Goal: Task Accomplishment & Management: Use online tool/utility

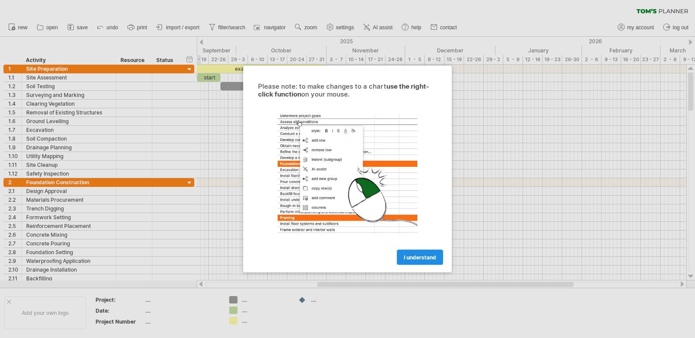
click at [425, 256] on span "I understand" at bounding box center [420, 257] width 32 height 7
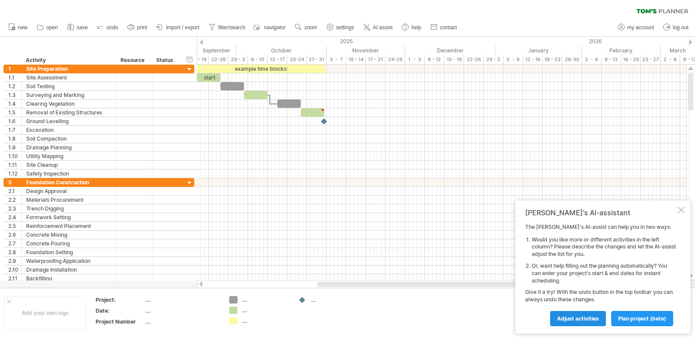
click at [572, 317] on span "Adjust activities" at bounding box center [578, 318] width 42 height 7
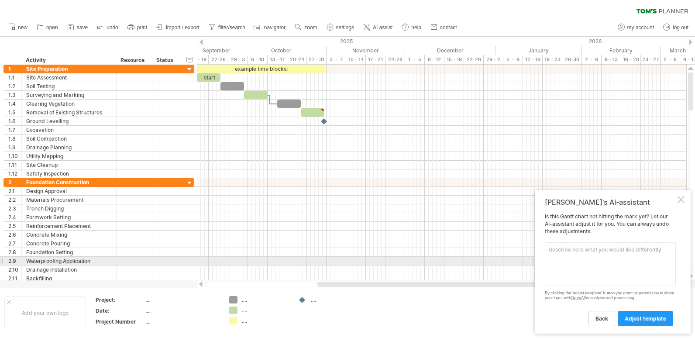
click at [578, 257] on textarea at bounding box center [610, 264] width 131 height 44
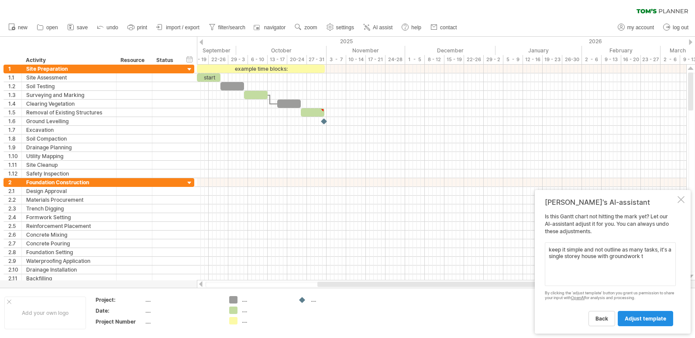
type textarea "keep it simple and not outline as many tasks, it's a single storey house with g…"
click at [645, 320] on span "adjust template" at bounding box center [645, 318] width 41 height 7
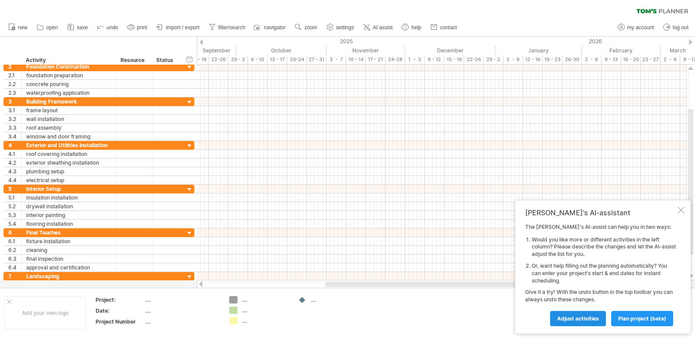
click at [563, 318] on span "Adjust activities" at bounding box center [578, 318] width 42 height 7
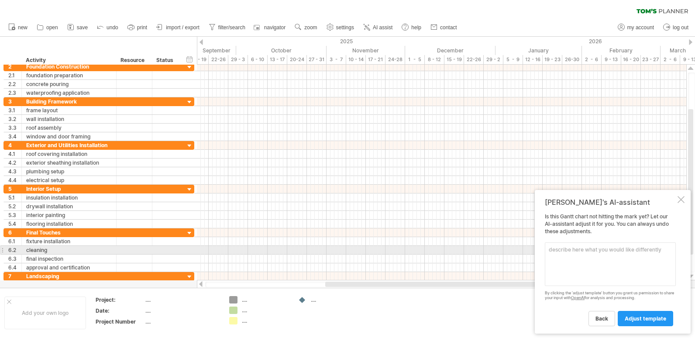
click at [560, 253] on textarea at bounding box center [610, 264] width 131 height 44
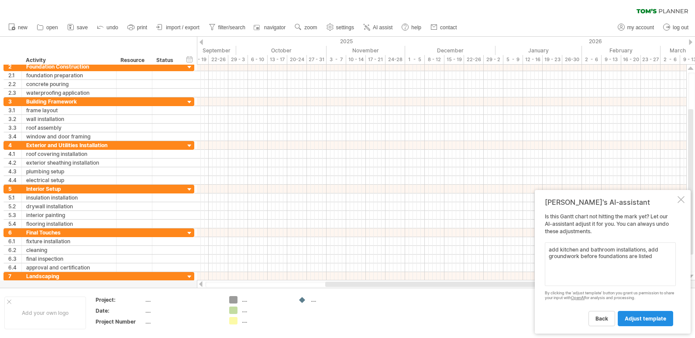
type textarea "add kitchen and bathroom installations, add groundwork before foundations are l…"
click at [651, 316] on span "adjust template" at bounding box center [645, 318] width 41 height 7
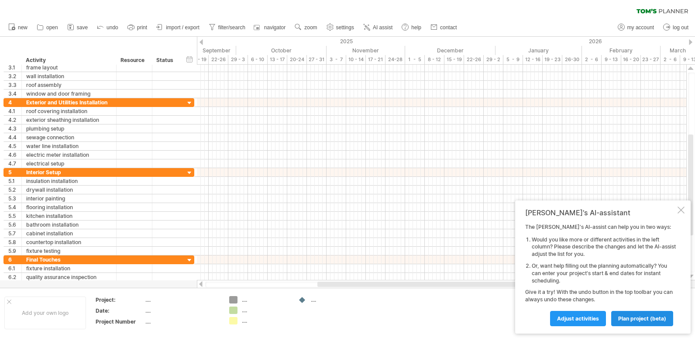
click at [653, 317] on span "plan project (beta)" at bounding box center [642, 318] width 48 height 7
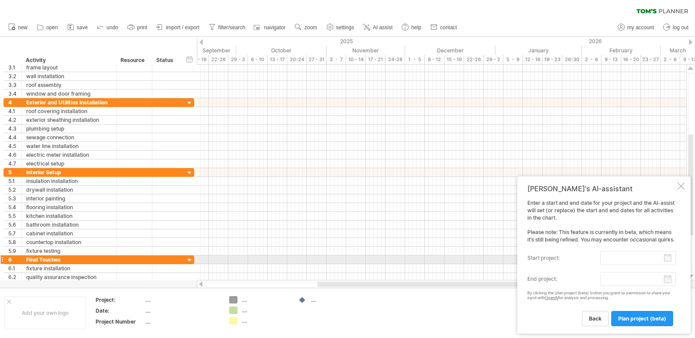
click at [642, 258] on input "start project:" at bounding box center [638, 258] width 76 height 14
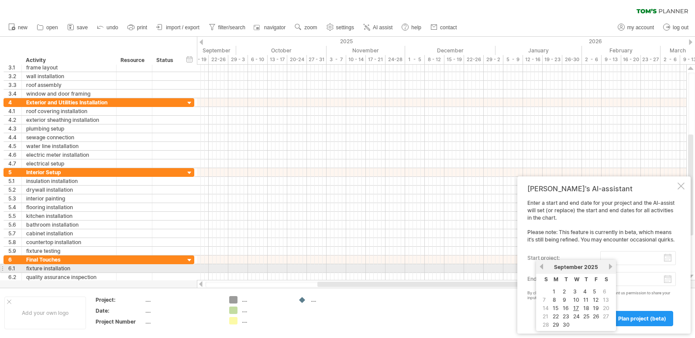
click at [542, 268] on link "previous" at bounding box center [541, 266] width 7 height 7
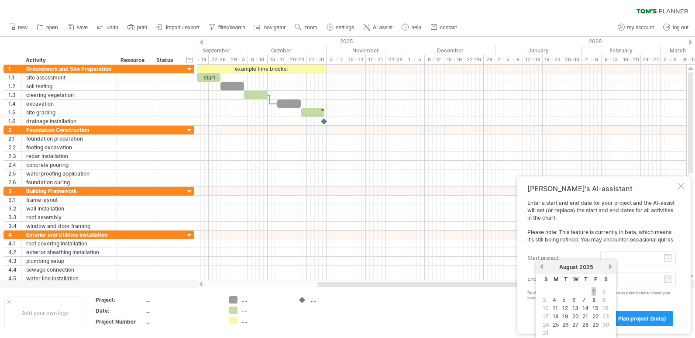
click at [593, 292] on link "1" at bounding box center [594, 291] width 4 height 8
type input "********"
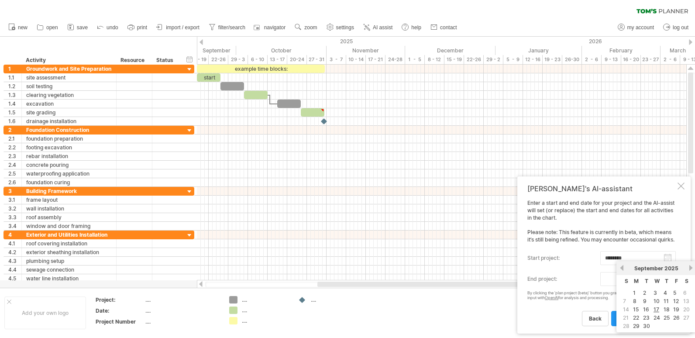
click at [668, 282] on body "progress(100%) Trying to reach [DOMAIN_NAME] Connected again... 0% clear filter…" at bounding box center [347, 170] width 695 height 340
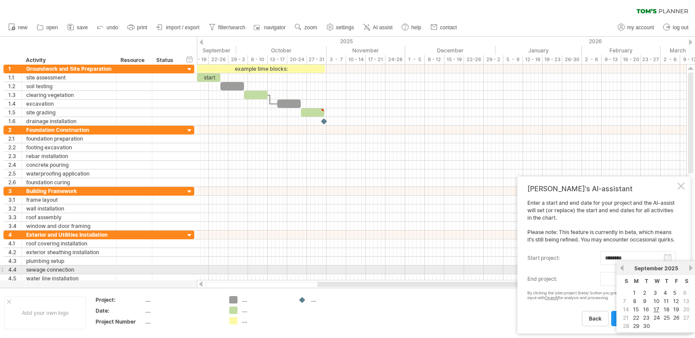
click at [690, 268] on link "next" at bounding box center [691, 268] width 7 height 7
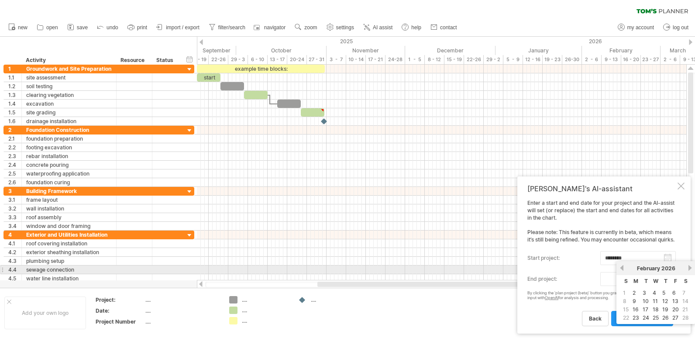
click at [690, 268] on link "next" at bounding box center [690, 268] width 7 height 7
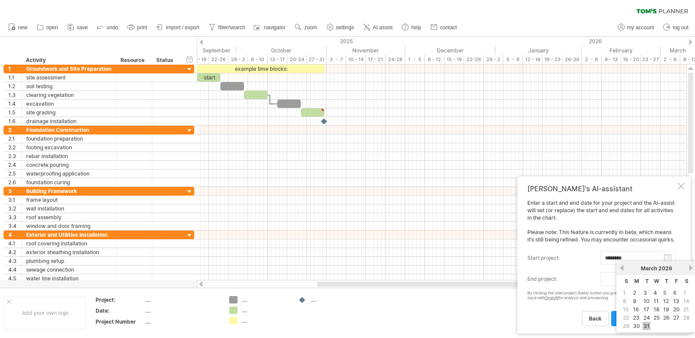
click at [646, 326] on link "31" at bounding box center [647, 326] width 8 height 8
type input "********"
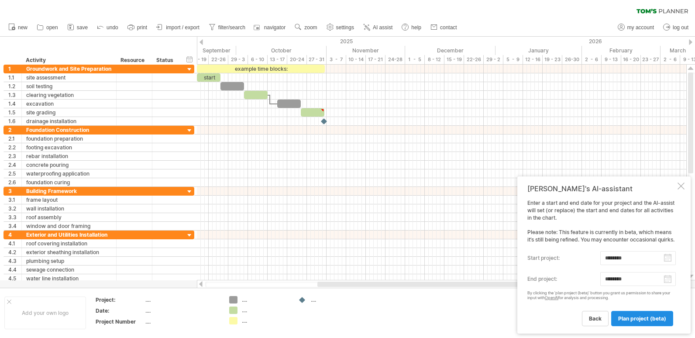
click at [643, 318] on span "plan project (beta)" at bounding box center [642, 318] width 48 height 7
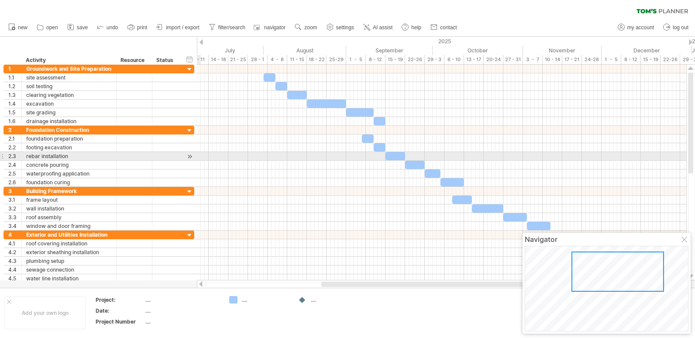
click at [532, 160] on div at bounding box center [441, 156] width 489 height 9
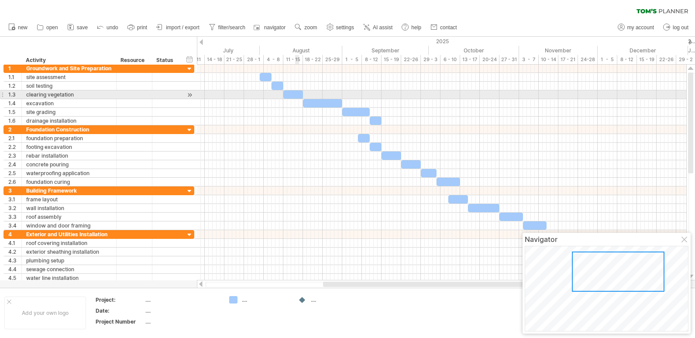
click at [296, 93] on div at bounding box center [293, 94] width 20 height 8
drag, startPoint x: 304, startPoint y: 94, endPoint x: 380, endPoint y: 95, distance: 76.4
click at [380, 95] on span at bounding box center [379, 94] width 3 height 8
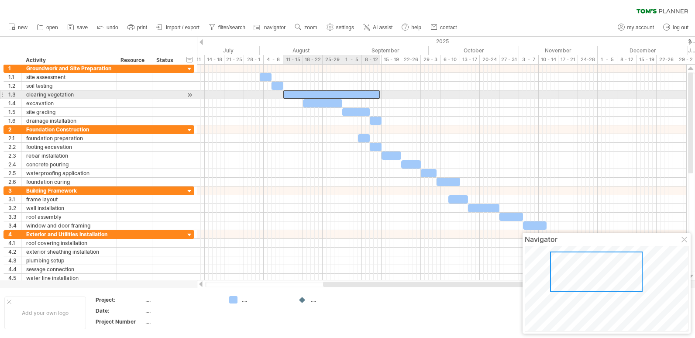
click at [376, 95] on div at bounding box center [331, 94] width 96 height 8
drag, startPoint x: 380, startPoint y: 95, endPoint x: 401, endPoint y: 94, distance: 21.0
click at [401, 94] on span at bounding box center [401, 94] width 3 height 8
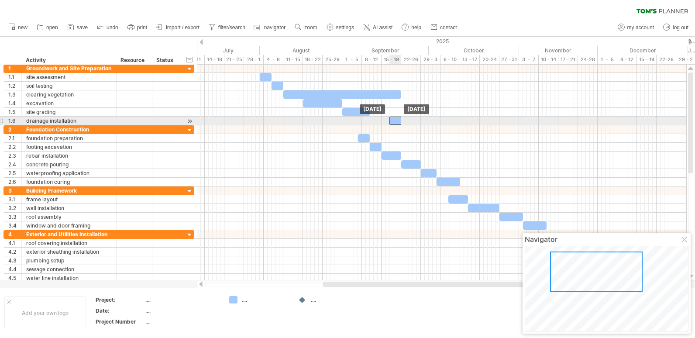
drag, startPoint x: 377, startPoint y: 121, endPoint x: 397, endPoint y: 121, distance: 20.1
click at [397, 121] on div at bounding box center [395, 121] width 12 height 8
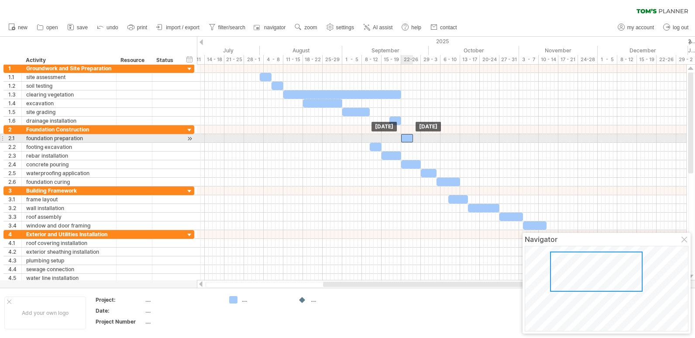
drag, startPoint x: 364, startPoint y: 138, endPoint x: 407, endPoint y: 138, distance: 43.2
click at [407, 138] on div at bounding box center [407, 138] width 12 height 8
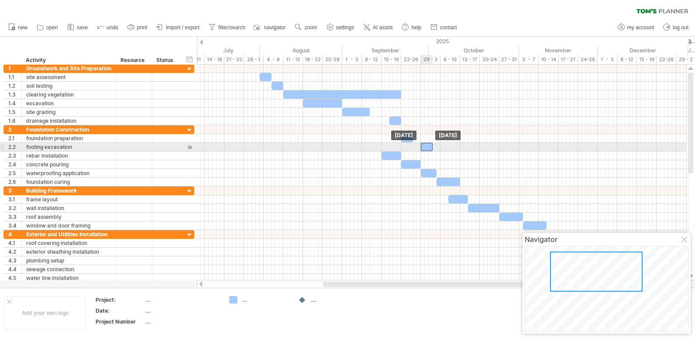
drag, startPoint x: 375, startPoint y: 146, endPoint x: 426, endPoint y: 148, distance: 50.7
click at [426, 148] on div at bounding box center [427, 147] width 12 height 8
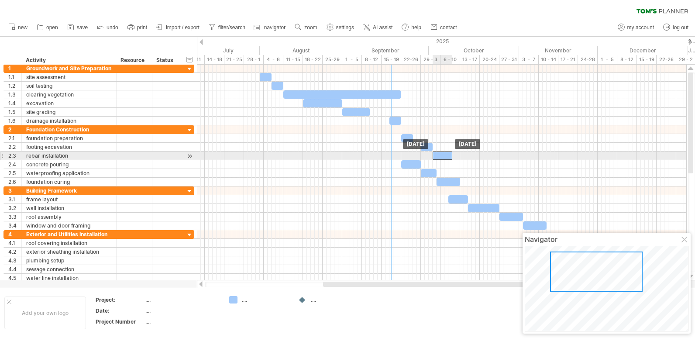
drag, startPoint x: 390, startPoint y: 156, endPoint x: 441, endPoint y: 159, distance: 51.2
click at [441, 159] on div at bounding box center [443, 156] width 20 height 8
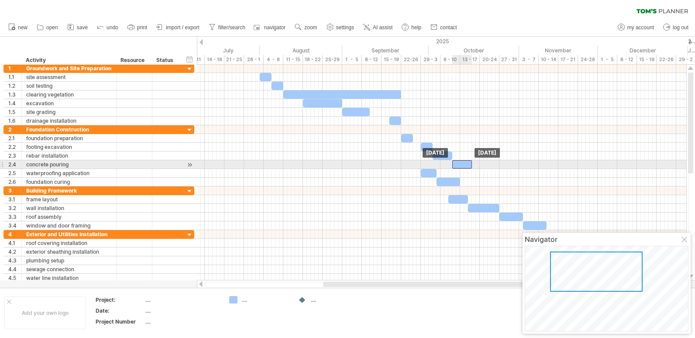
drag, startPoint x: 411, startPoint y: 165, endPoint x: 462, endPoint y: 167, distance: 51.1
click at [462, 167] on div at bounding box center [462, 164] width 20 height 8
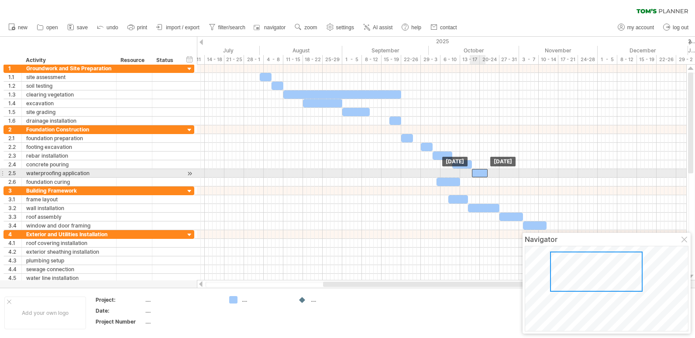
drag, startPoint x: 429, startPoint y: 173, endPoint x: 479, endPoint y: 175, distance: 50.2
click at [479, 175] on div at bounding box center [480, 173] width 16 height 8
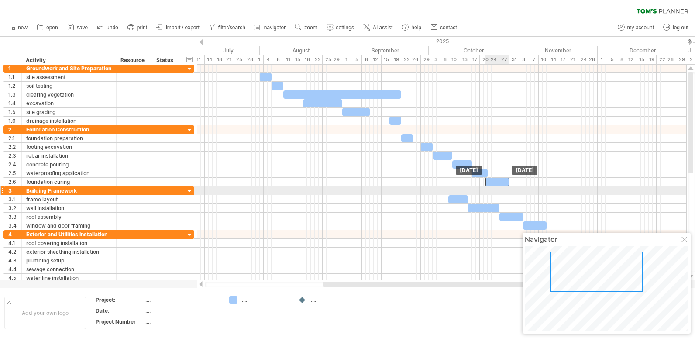
drag, startPoint x: 451, startPoint y: 184, endPoint x: 500, endPoint y: 187, distance: 49.8
click at [500, 187] on div "[DATE] [DATE]" at bounding box center [441, 173] width 489 height 216
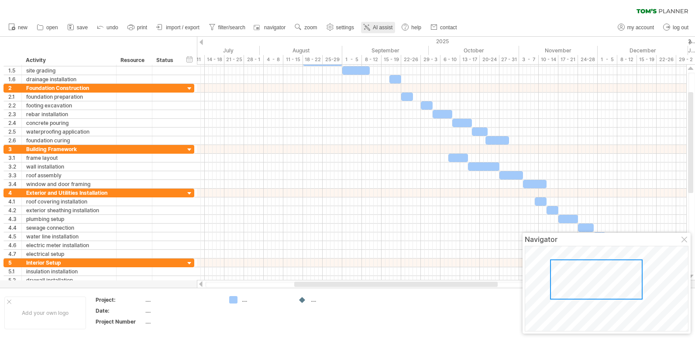
click at [384, 26] on span "AI assist" at bounding box center [383, 27] width 20 height 6
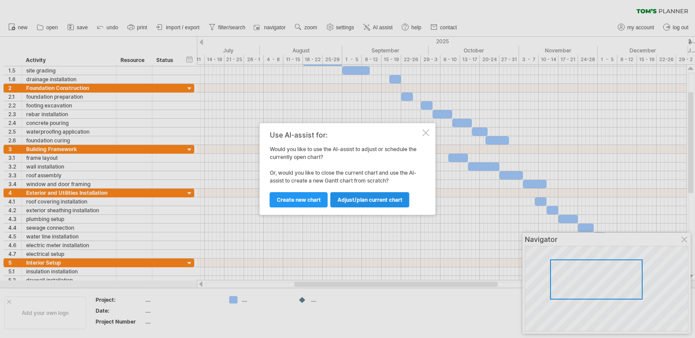
click at [366, 199] on span "Adjust/plan current chart" at bounding box center [370, 199] width 65 height 7
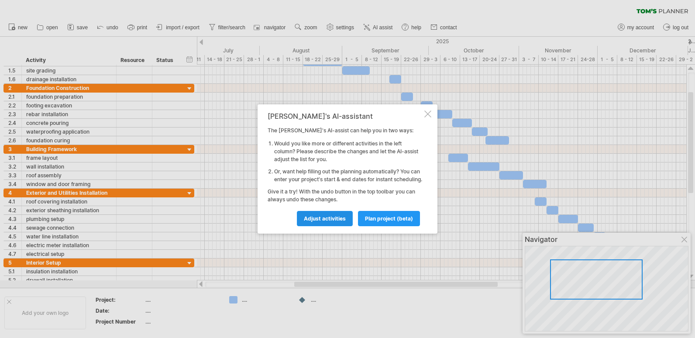
click at [338, 221] on span "Adjust activities" at bounding box center [325, 218] width 42 height 7
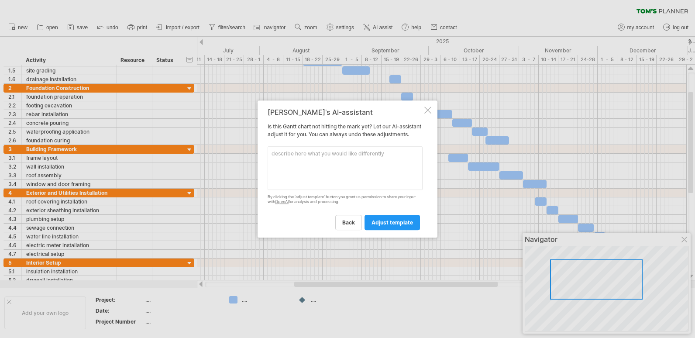
click at [330, 169] on textarea at bounding box center [345, 168] width 155 height 44
type textarea "move the project timings to lline up with the amendments I have made ending at …"
click at [380, 225] on span "adjust template" at bounding box center [392, 222] width 41 height 7
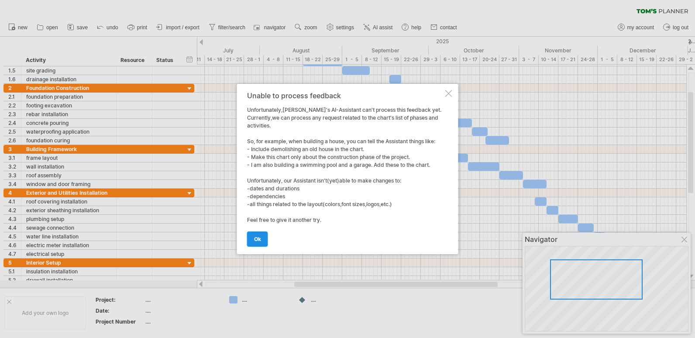
click at [259, 240] on span "ok" at bounding box center [257, 239] width 7 height 7
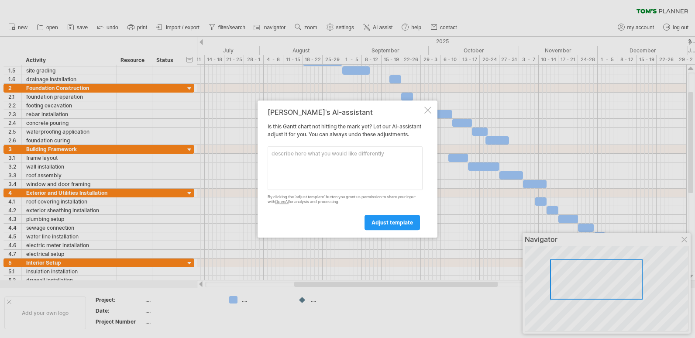
click at [428, 110] on div "[PERSON_NAME]'s AI-assistant Is this [PERSON_NAME] chart not hitting the mark y…" at bounding box center [348, 168] width 180 height 137
click at [428, 107] on div at bounding box center [427, 110] width 7 height 7
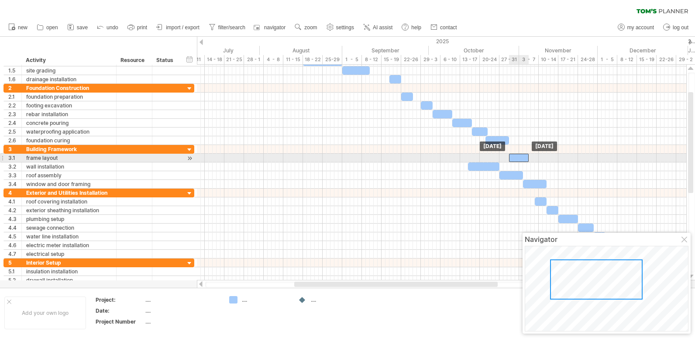
drag, startPoint x: 458, startPoint y: 156, endPoint x: 519, endPoint y: 156, distance: 60.7
click at [519, 156] on div at bounding box center [519, 158] width 20 height 8
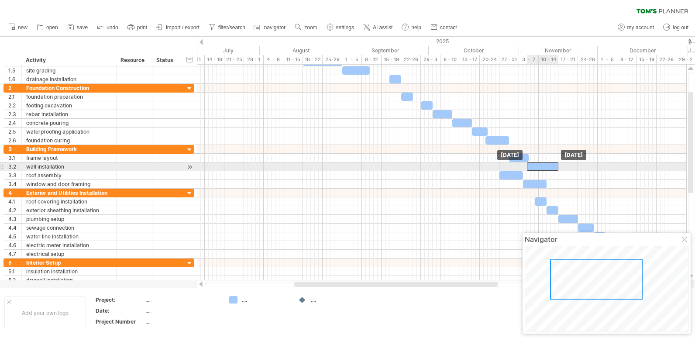
drag, startPoint x: 491, startPoint y: 165, endPoint x: 551, endPoint y: 165, distance: 59.8
click at [551, 165] on div at bounding box center [542, 166] width 31 height 8
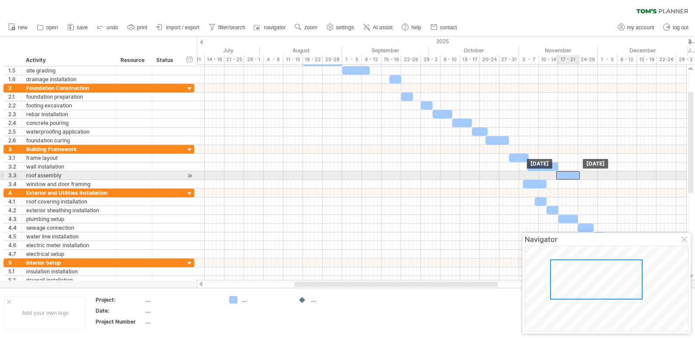
drag, startPoint x: 513, startPoint y: 174, endPoint x: 570, endPoint y: 174, distance: 57.6
click at [570, 174] on div at bounding box center [568, 175] width 24 height 8
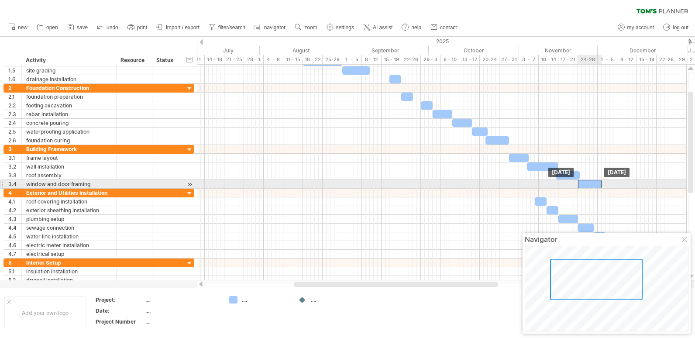
drag, startPoint x: 535, startPoint y: 184, endPoint x: 591, endPoint y: 184, distance: 55.5
click at [591, 184] on div at bounding box center [590, 184] width 24 height 8
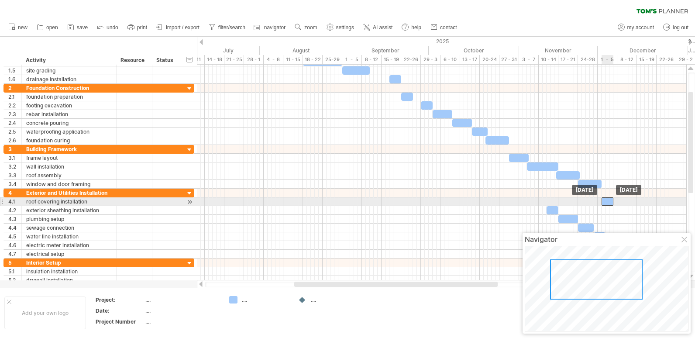
drag, startPoint x: 540, startPoint y: 202, endPoint x: 606, endPoint y: 204, distance: 66.4
click at [606, 204] on div at bounding box center [608, 201] width 12 height 8
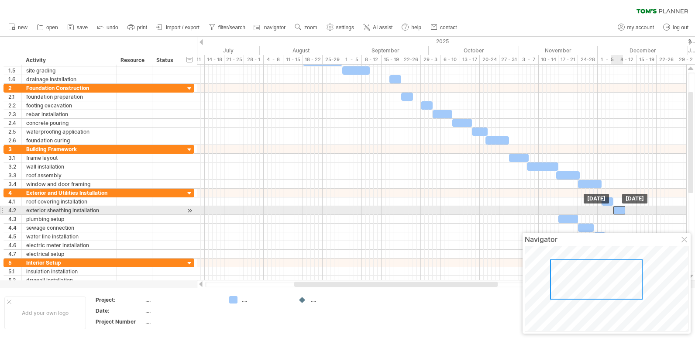
drag, startPoint x: 553, startPoint y: 209, endPoint x: 619, endPoint y: 210, distance: 65.9
click at [619, 210] on div at bounding box center [619, 210] width 12 height 8
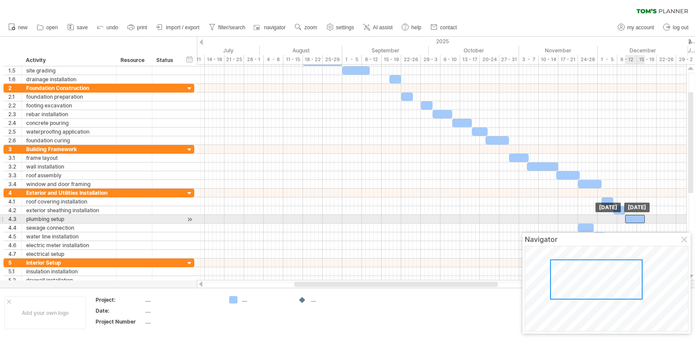
drag, startPoint x: 570, startPoint y: 221, endPoint x: 636, endPoint y: 222, distance: 66.4
click at [636, 222] on div at bounding box center [635, 219] width 20 height 8
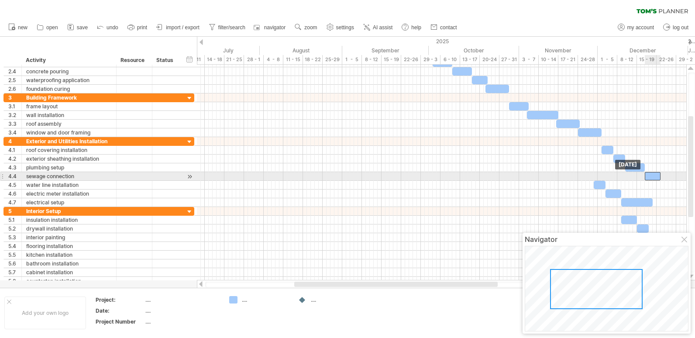
drag, startPoint x: 588, startPoint y: 175, endPoint x: 655, endPoint y: 176, distance: 66.8
click at [655, 176] on div at bounding box center [653, 176] width 16 height 8
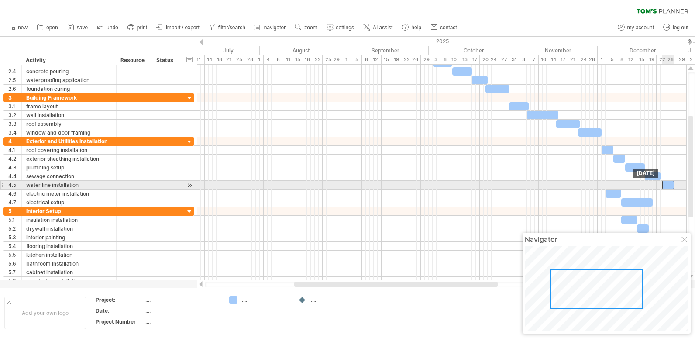
drag, startPoint x: 597, startPoint y: 185, endPoint x: 667, endPoint y: 185, distance: 69.4
click at [667, 185] on div at bounding box center [668, 185] width 12 height 8
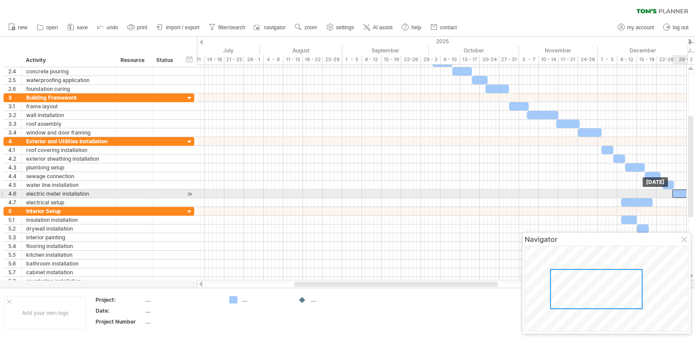
drag, startPoint x: 613, startPoint y: 194, endPoint x: 680, endPoint y: 196, distance: 67.3
click at [680, 196] on div at bounding box center [680, 194] width 16 height 8
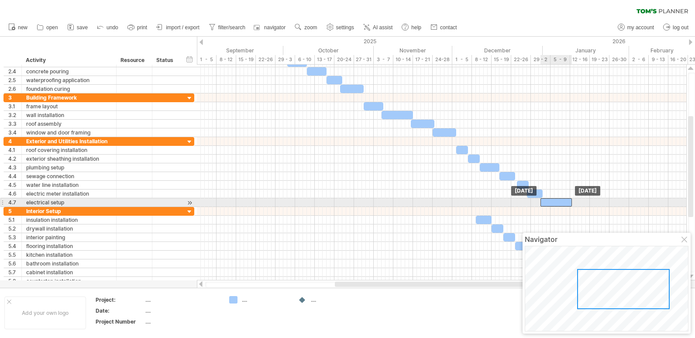
drag, startPoint x: 497, startPoint y: 201, endPoint x: 563, endPoint y: 201, distance: 65.5
click at [563, 201] on div at bounding box center [556, 202] width 31 height 8
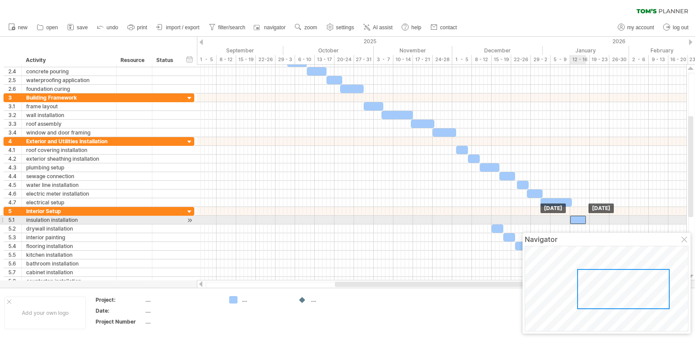
drag, startPoint x: 480, startPoint y: 217, endPoint x: 574, endPoint y: 216, distance: 93.9
click at [574, 216] on div at bounding box center [578, 220] width 16 height 8
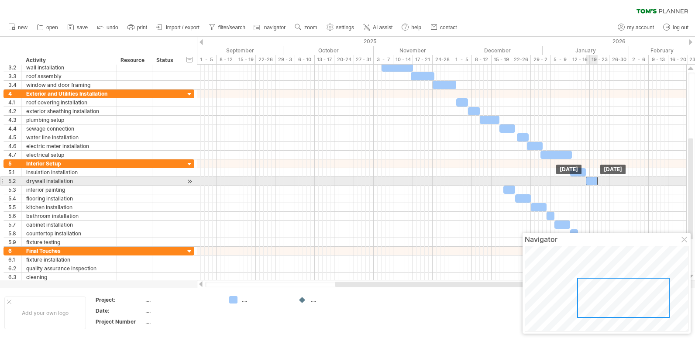
drag, startPoint x: 499, startPoint y: 180, endPoint x: 593, endPoint y: 182, distance: 94.8
click at [593, 182] on div at bounding box center [592, 181] width 12 height 8
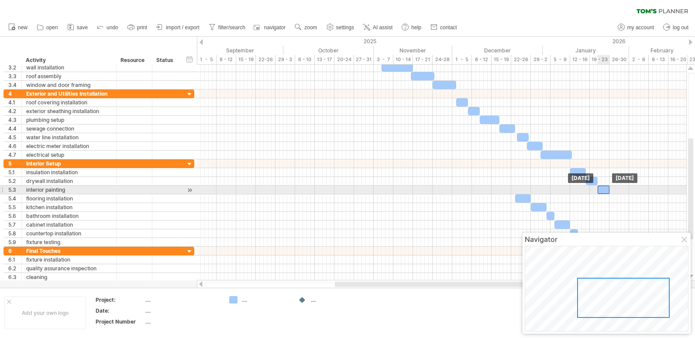
drag, startPoint x: 510, startPoint y: 188, endPoint x: 605, endPoint y: 192, distance: 95.3
click at [605, 192] on div at bounding box center [604, 190] width 12 height 8
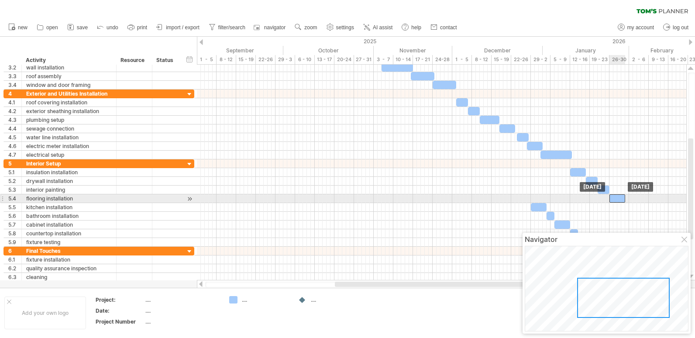
drag, startPoint x: 521, startPoint y: 199, endPoint x: 615, endPoint y: 201, distance: 93.9
click at [615, 201] on div at bounding box center [618, 198] width 16 height 8
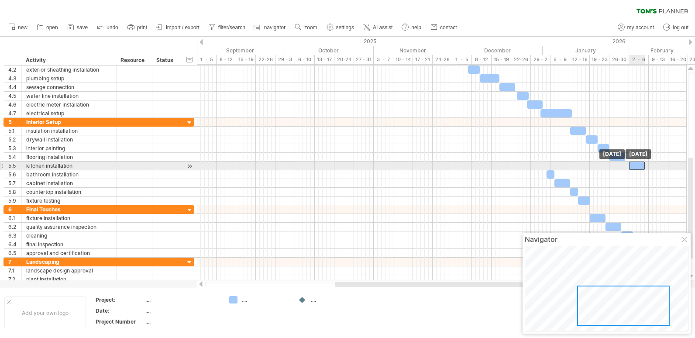
drag, startPoint x: 538, startPoint y: 164, endPoint x: 635, endPoint y: 166, distance: 97.4
click at [635, 166] on div at bounding box center [637, 166] width 16 height 8
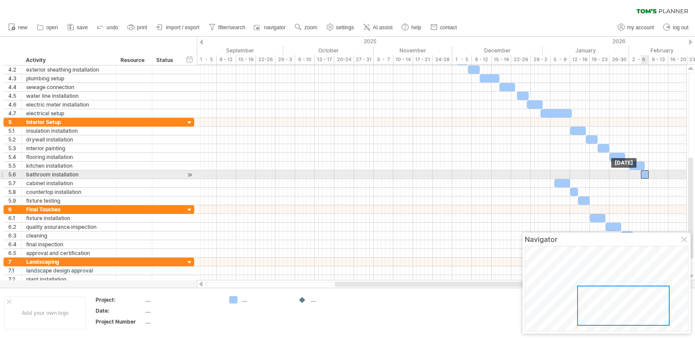
drag, startPoint x: 552, startPoint y: 172, endPoint x: 645, endPoint y: 176, distance: 93.1
click at [645, 176] on div at bounding box center [645, 174] width 8 height 8
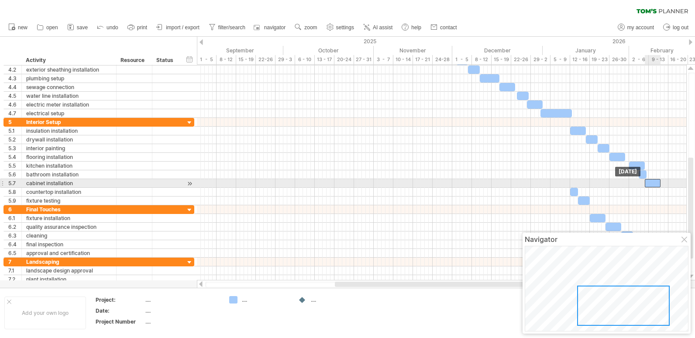
drag, startPoint x: 564, startPoint y: 183, endPoint x: 653, endPoint y: 184, distance: 89.5
click at [653, 184] on div at bounding box center [653, 183] width 16 height 8
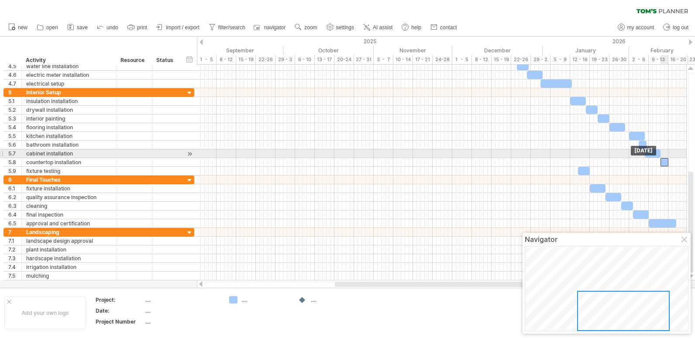
drag, startPoint x: 573, startPoint y: 161, endPoint x: 664, endPoint y: 157, distance: 90.9
click at [664, 157] on div "[DATE] [DATE]" at bounding box center [441, 173] width 489 height 216
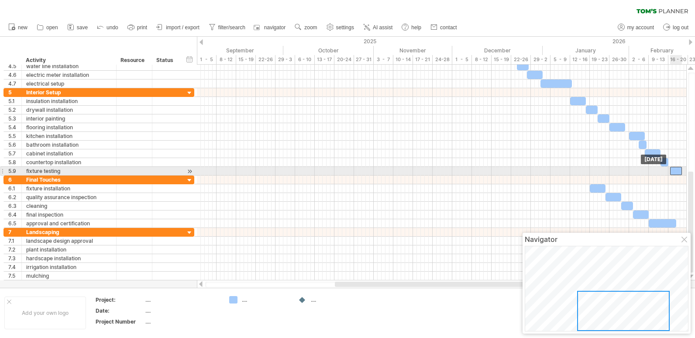
drag, startPoint x: 587, startPoint y: 171, endPoint x: 679, endPoint y: 173, distance: 92.2
click at [679, 173] on div at bounding box center [676, 171] width 12 height 8
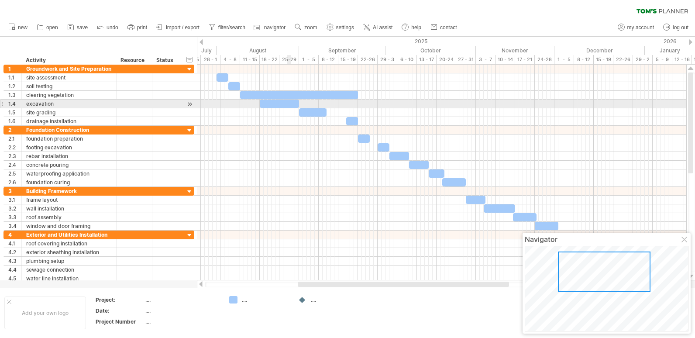
click at [289, 102] on div at bounding box center [279, 104] width 39 height 8
drag, startPoint x: 300, startPoint y: 103, endPoint x: 337, endPoint y: 103, distance: 37.1
click at [337, 103] on span at bounding box center [336, 104] width 3 height 8
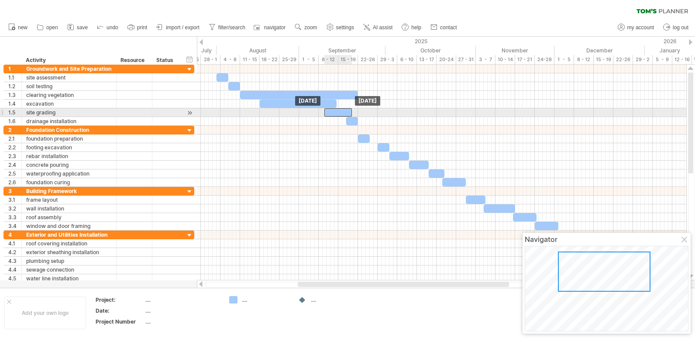
drag, startPoint x: 314, startPoint y: 111, endPoint x: 341, endPoint y: 111, distance: 26.2
click at [341, 111] on div at bounding box center [338, 112] width 28 height 8
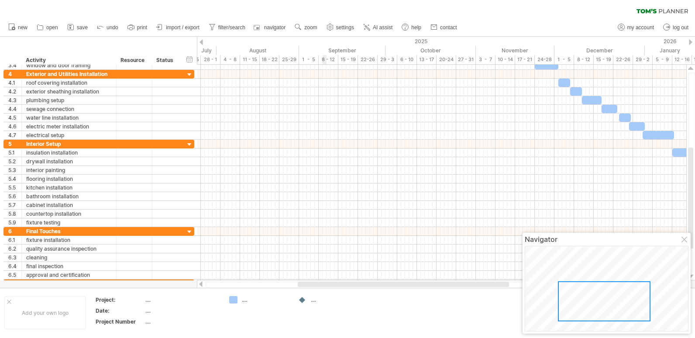
click at [324, 190] on div at bounding box center [441, 187] width 489 height 9
drag, startPoint x: 670, startPoint y: 0, endPoint x: 496, endPoint y: 6, distance: 173.9
click at [496, 6] on div "clear filter reapply filter" at bounding box center [347, 9] width 695 height 18
click at [78, 27] on span "save" at bounding box center [82, 27] width 11 height 6
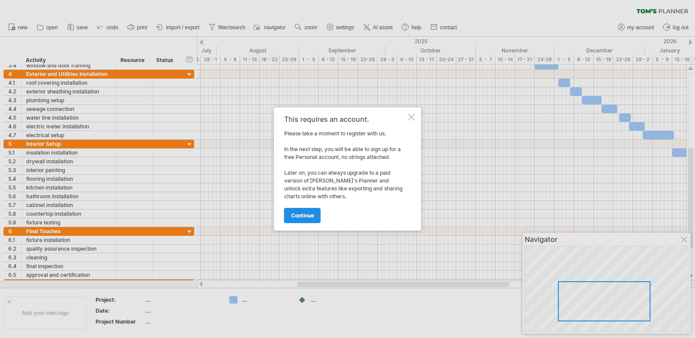
click at [305, 214] on span "continue" at bounding box center [302, 215] width 23 height 7
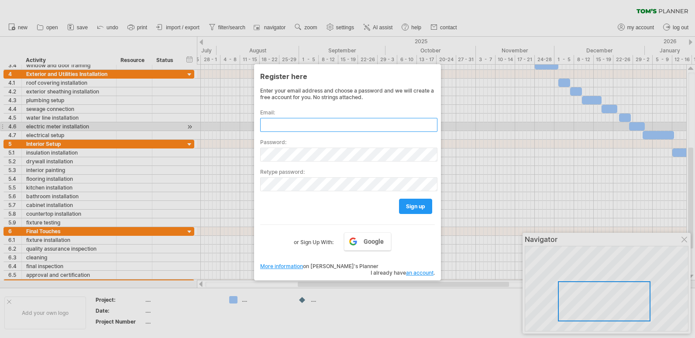
click at [322, 128] on input "text" at bounding box center [348, 125] width 177 height 14
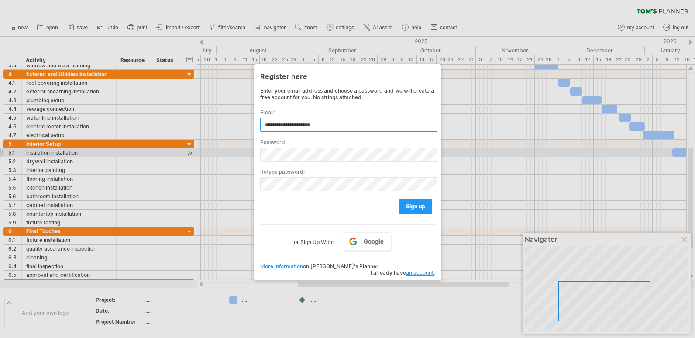
type input "**********"
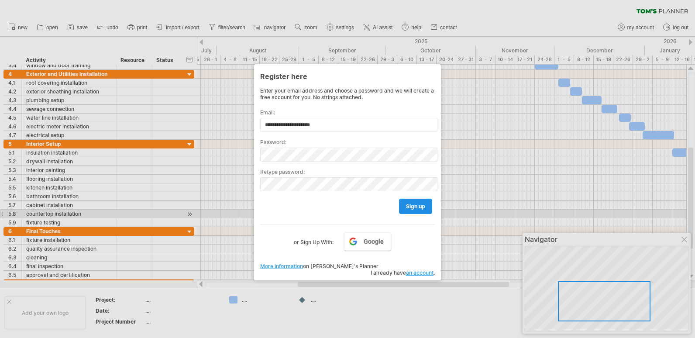
click at [417, 211] on link "sign up" at bounding box center [415, 206] width 33 height 15
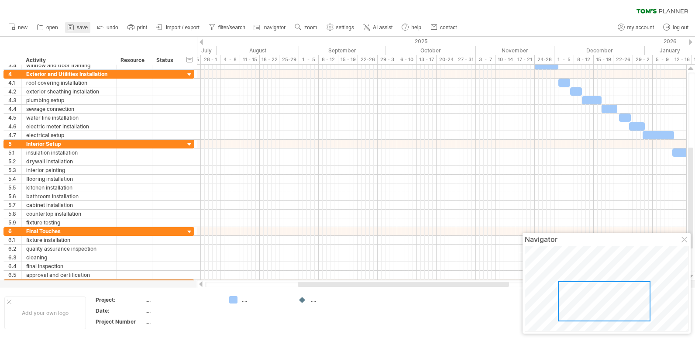
click at [80, 27] on span "save" at bounding box center [82, 27] width 11 height 6
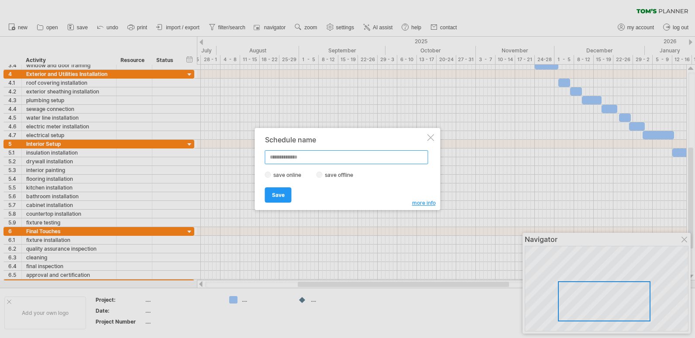
click at [300, 156] on input "text" at bounding box center [346, 157] width 163 height 14
type input "**********"
click at [279, 196] on span "Save" at bounding box center [278, 195] width 13 height 7
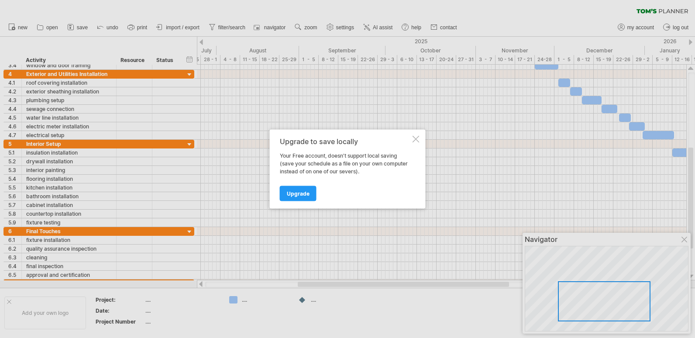
click at [417, 136] on div at bounding box center [416, 139] width 7 height 7
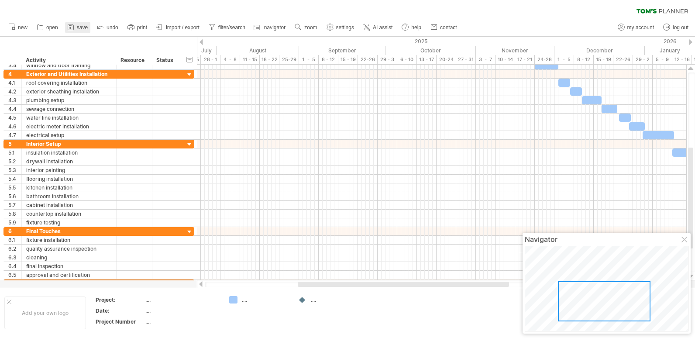
click at [79, 27] on span "save" at bounding box center [82, 27] width 11 height 6
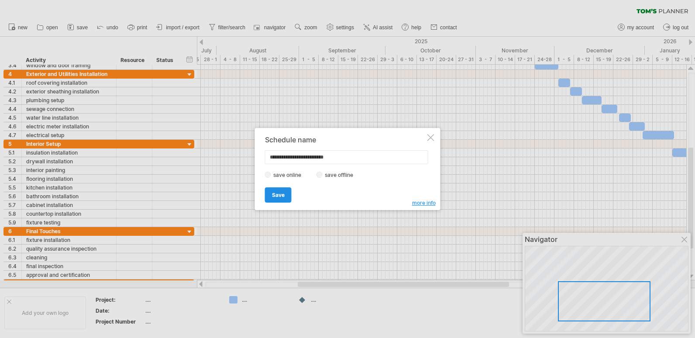
type input "**********"
click at [275, 190] on link "Save" at bounding box center [278, 194] width 27 height 15
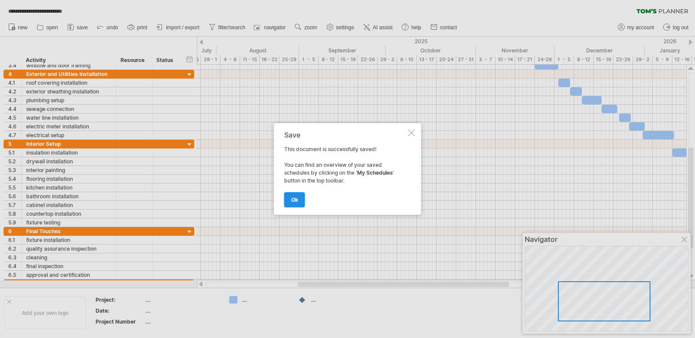
click at [300, 196] on link "ok" at bounding box center [294, 199] width 21 height 15
